Goal: Task Accomplishment & Management: Manage account settings

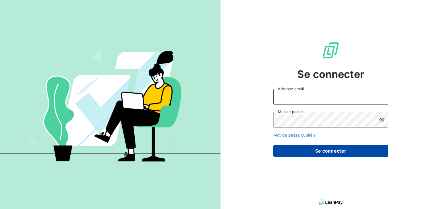
type input "[EMAIL_ADDRESS][DOMAIN_NAME]"
click at [336, 151] on button "Se connecter" at bounding box center [330, 151] width 115 height 12
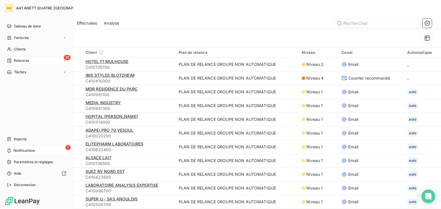
click at [21, 151] on span "Notifications" at bounding box center [23, 150] width 21 height 5
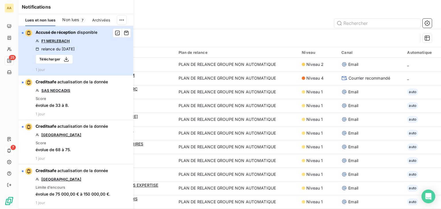
click at [22, 32] on div "button" at bounding box center [27, 33] width 10 height 7
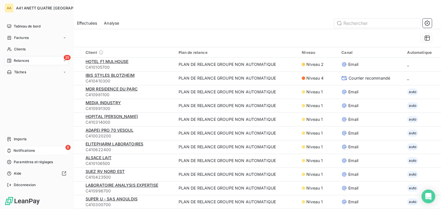
click at [18, 151] on span "Notifications" at bounding box center [23, 150] width 21 height 5
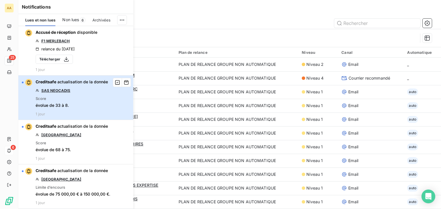
click at [23, 82] on div "button" at bounding box center [23, 83] width 2 height 2
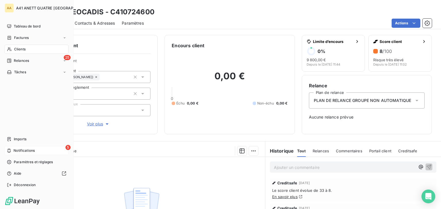
click at [22, 151] on span "Notifications" at bounding box center [23, 150] width 21 height 5
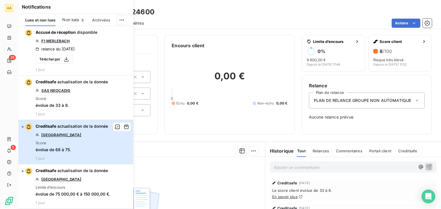
click at [23, 125] on div "button" at bounding box center [27, 127] width 10 height 7
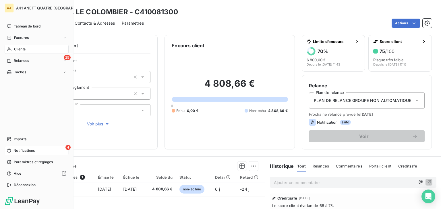
click at [19, 149] on span "Notifications" at bounding box center [23, 150] width 21 height 5
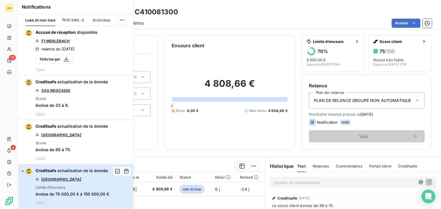
click at [23, 171] on div "button" at bounding box center [23, 172] width 2 height 2
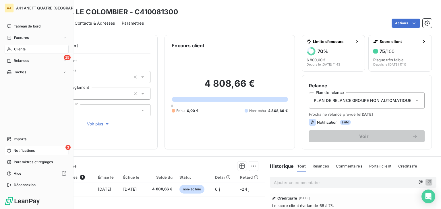
click at [27, 151] on span "Notifications" at bounding box center [23, 150] width 21 height 5
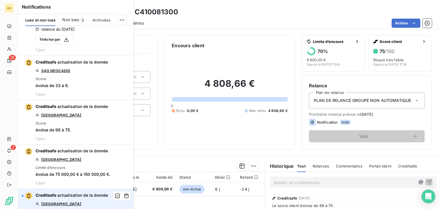
scroll to position [57, 0]
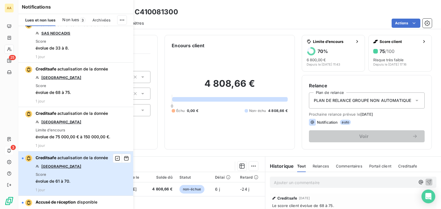
click at [22, 159] on div "button" at bounding box center [23, 159] width 2 height 2
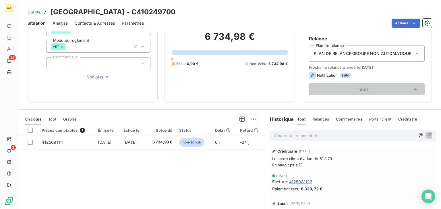
scroll to position [91, 0]
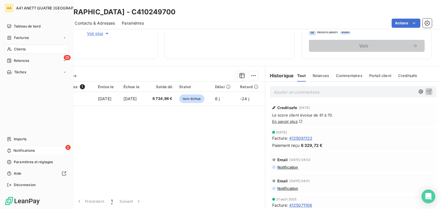
click at [29, 151] on span "Notifications" at bounding box center [23, 150] width 21 height 5
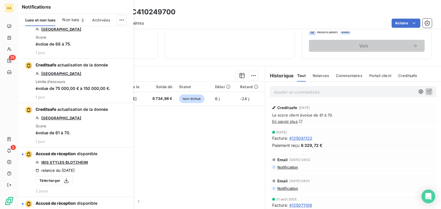
scroll to position [115, 0]
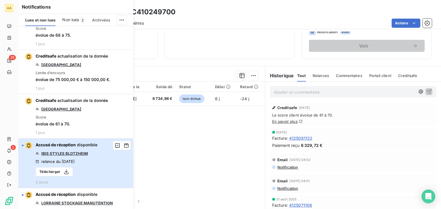
click at [23, 145] on div "button" at bounding box center [23, 146] width 2 height 2
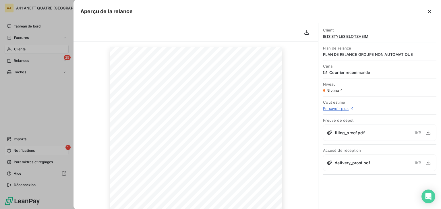
scroll to position [0, 0]
click at [24, 148] on div at bounding box center [220, 104] width 441 height 209
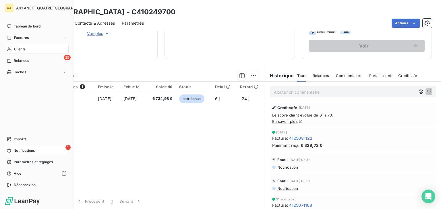
click at [28, 151] on span "Notifications" at bounding box center [23, 150] width 21 height 5
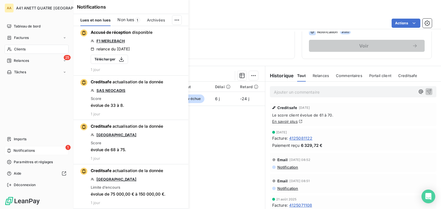
click at [21, 149] on span "Notifications" at bounding box center [23, 150] width 21 height 5
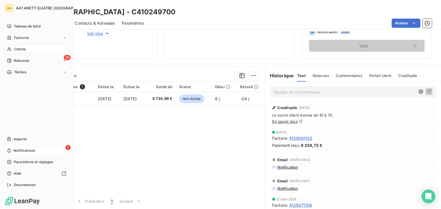
click at [21, 149] on span "Notifications" at bounding box center [23, 150] width 21 height 5
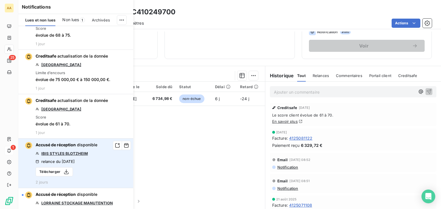
scroll to position [172, 0]
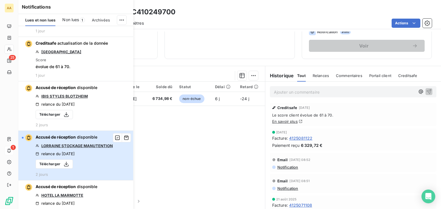
click at [23, 137] on div "button" at bounding box center [23, 138] width 2 height 2
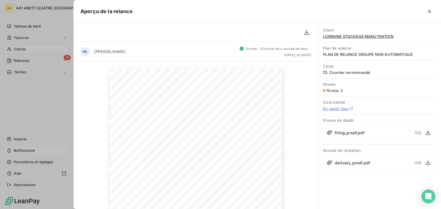
click at [38, 28] on div at bounding box center [220, 104] width 441 height 209
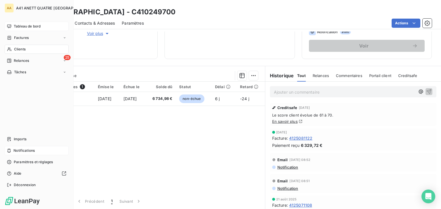
click at [34, 29] on div "Tableau de bord" at bounding box center [37, 26] width 64 height 9
